Goal: Information Seeking & Learning: Learn about a topic

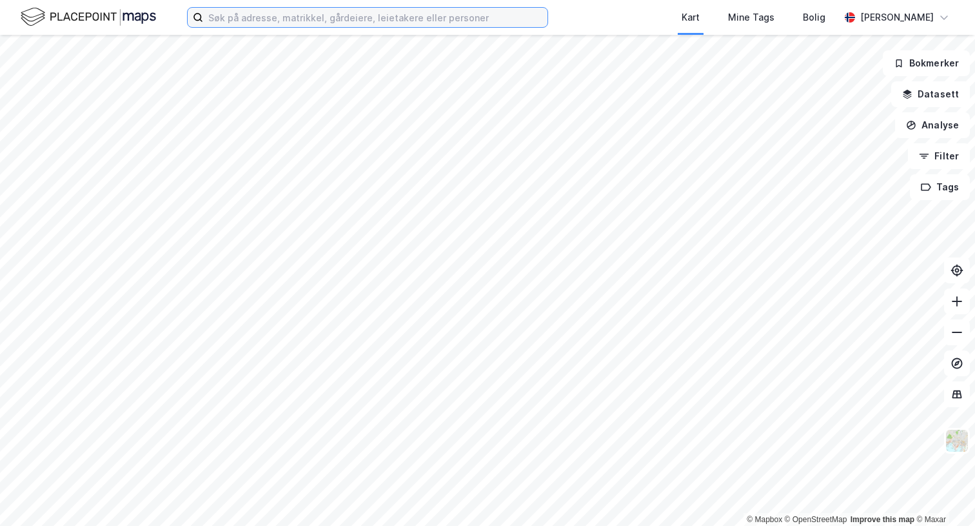
click at [508, 19] on input at bounding box center [375, 17] width 345 height 19
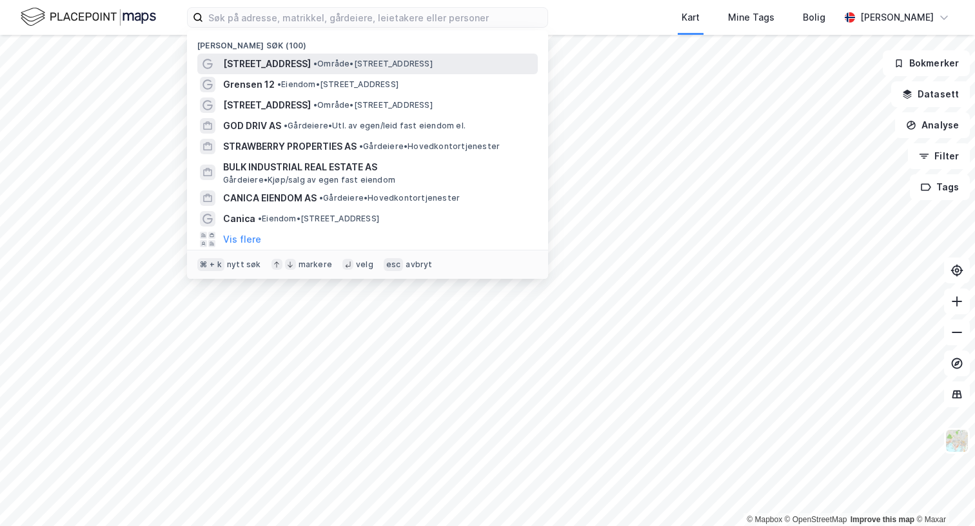
click at [454, 68] on div "[STREET_ADDRESS] • Område • [STREET_ADDRESS]" at bounding box center [379, 63] width 312 height 15
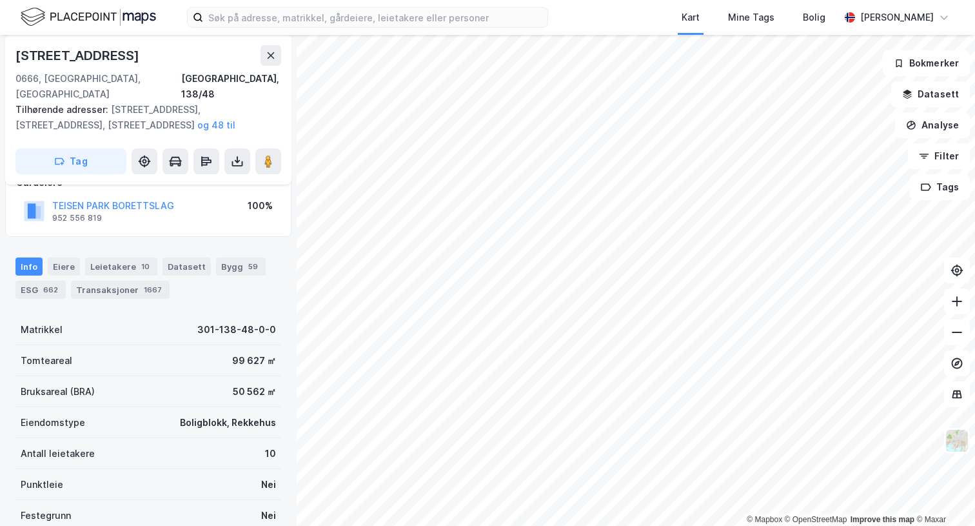
scroll to position [88, 0]
